Goal: Use online tool/utility: Utilize a website feature to perform a specific function

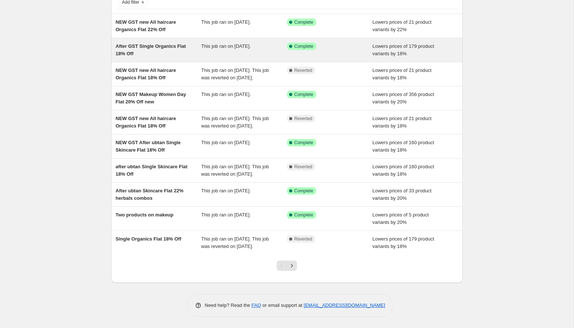
scroll to position [83, 0]
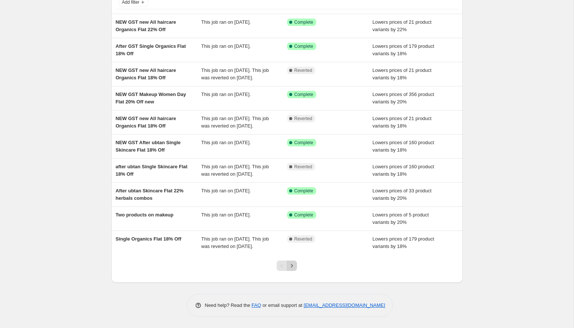
click at [293, 262] on icon "Next" at bounding box center [291, 265] width 7 height 7
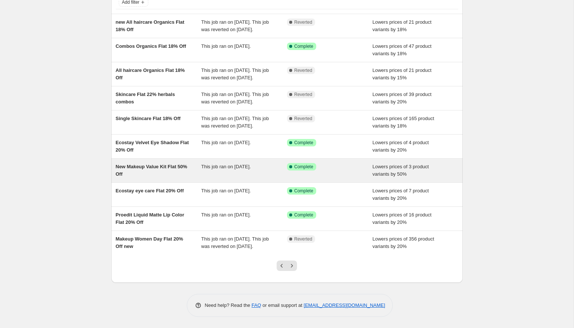
scroll to position [91, 0]
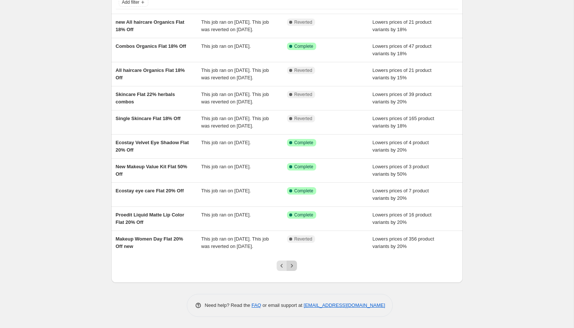
click at [293, 265] on icon "Next" at bounding box center [291, 265] width 7 height 7
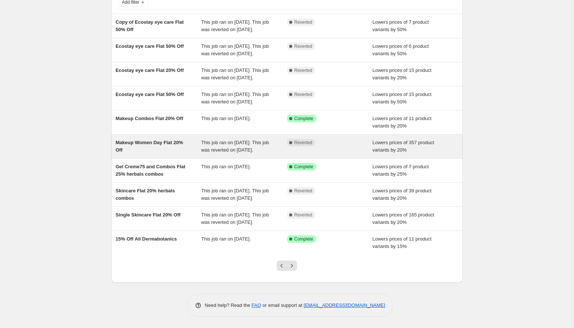
scroll to position [105, 0]
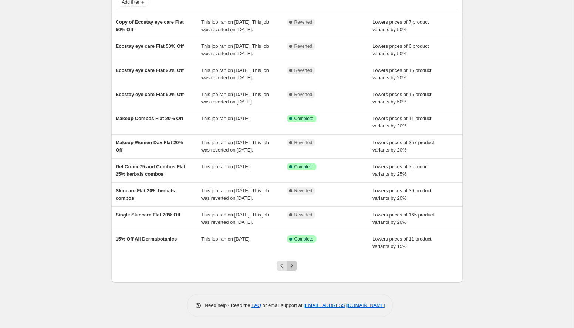
click at [294, 266] on icon "Next" at bounding box center [291, 265] width 7 height 7
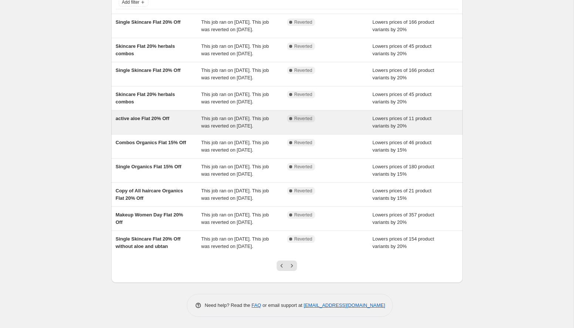
scroll to position [128, 0]
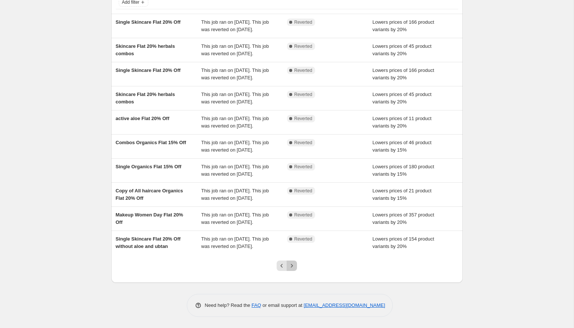
click at [292, 267] on icon "Next" at bounding box center [291, 265] width 7 height 7
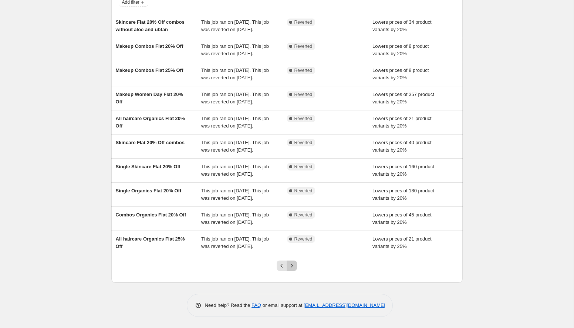
click at [293, 265] on icon "Next" at bounding box center [291, 265] width 7 height 7
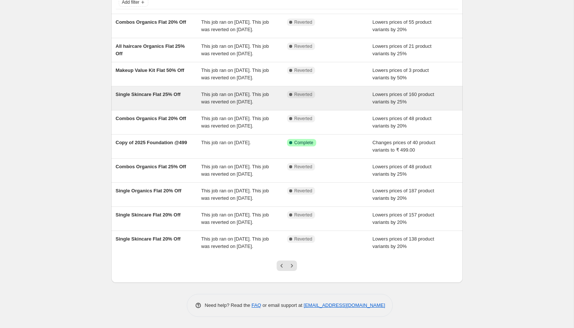
scroll to position [104, 0]
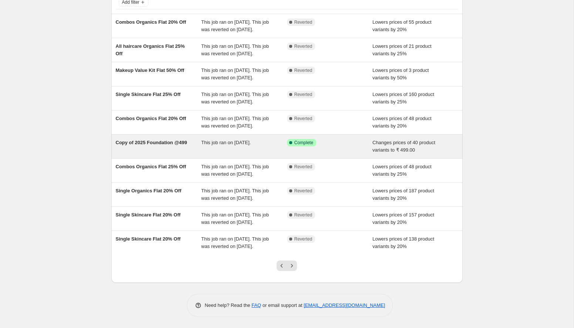
click at [174, 139] on div "Copy of 2025 Foundation @499" at bounding box center [159, 146] width 86 height 15
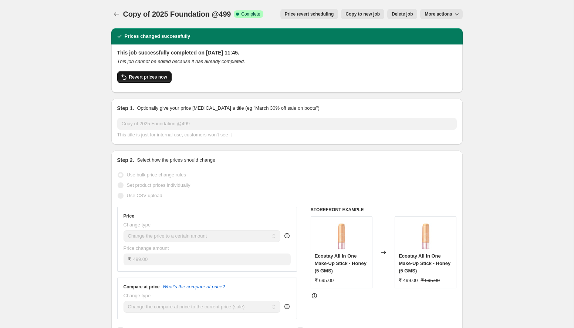
click at [148, 80] on button "Revert prices now" at bounding box center [144, 77] width 54 height 12
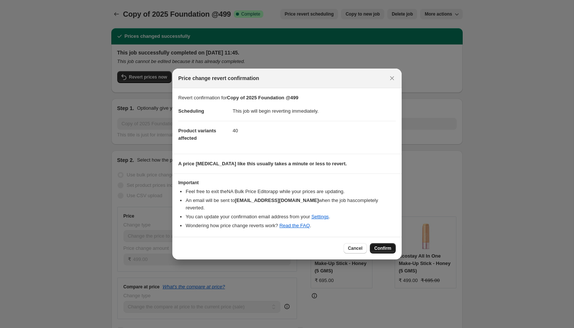
click at [381, 245] on span "Confirm" at bounding box center [383, 248] width 17 height 6
